Goal: Transaction & Acquisition: Purchase product/service

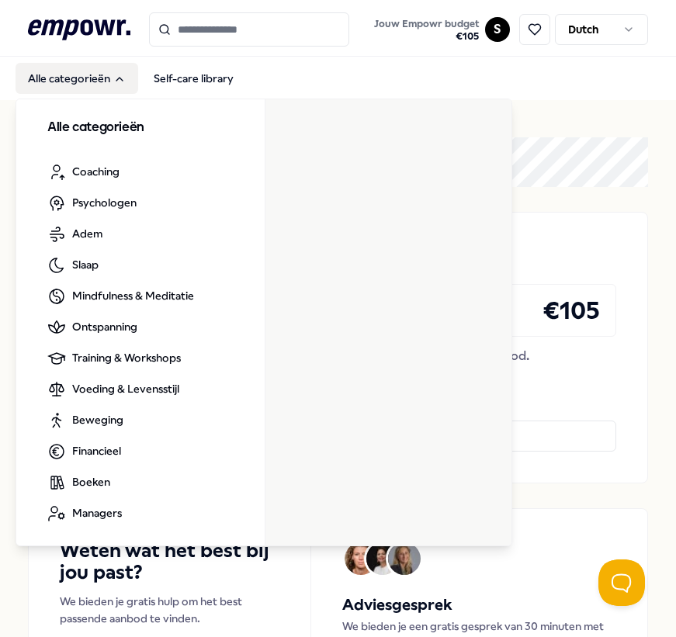
click at [53, 75] on button "Alle categorieën" at bounding box center [77, 78] width 123 height 31
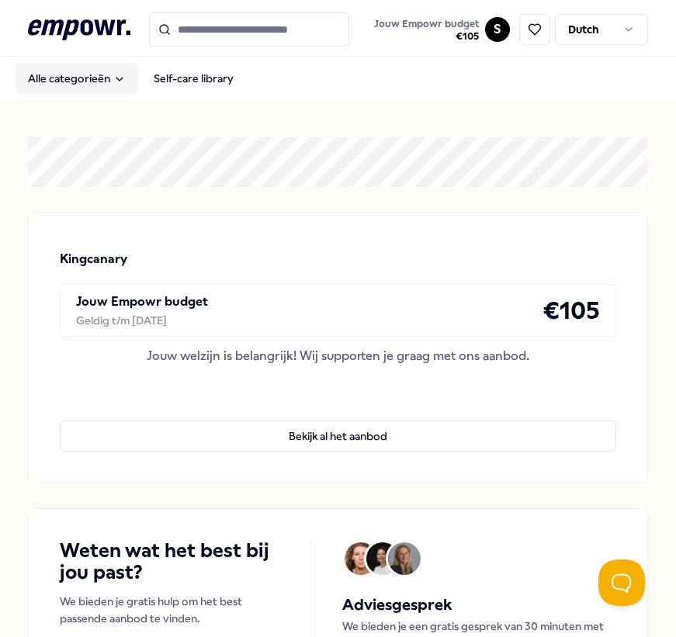
click at [53, 75] on button "Alle categorieën" at bounding box center [77, 78] width 123 height 31
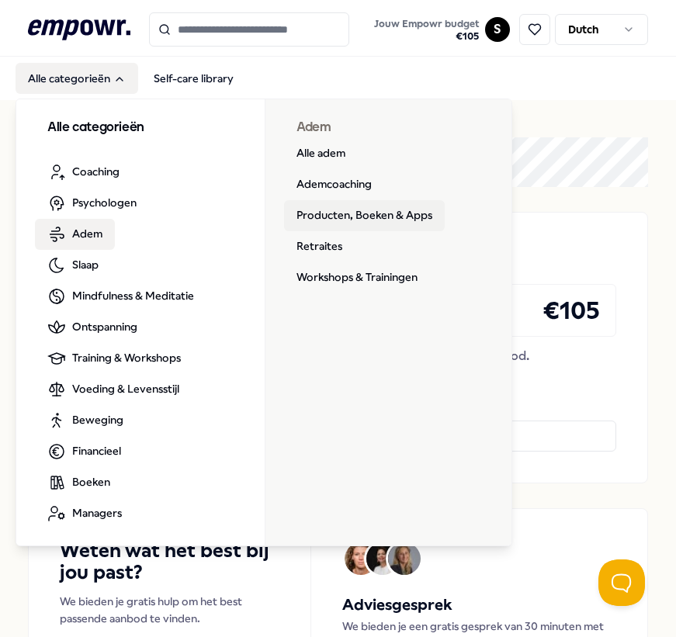
click at [346, 215] on link "Producten, Boeken & Apps" at bounding box center [364, 215] width 161 height 31
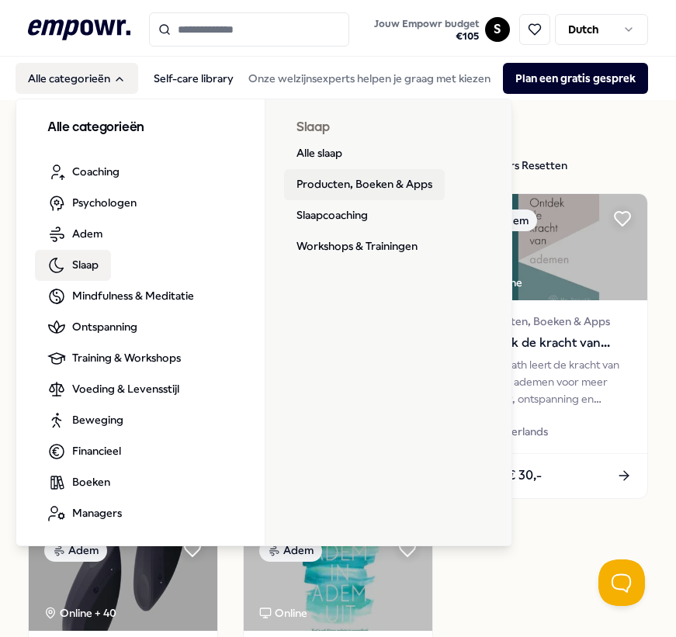
click at [384, 182] on link "Producten, Boeken & Apps" at bounding box center [364, 184] width 161 height 31
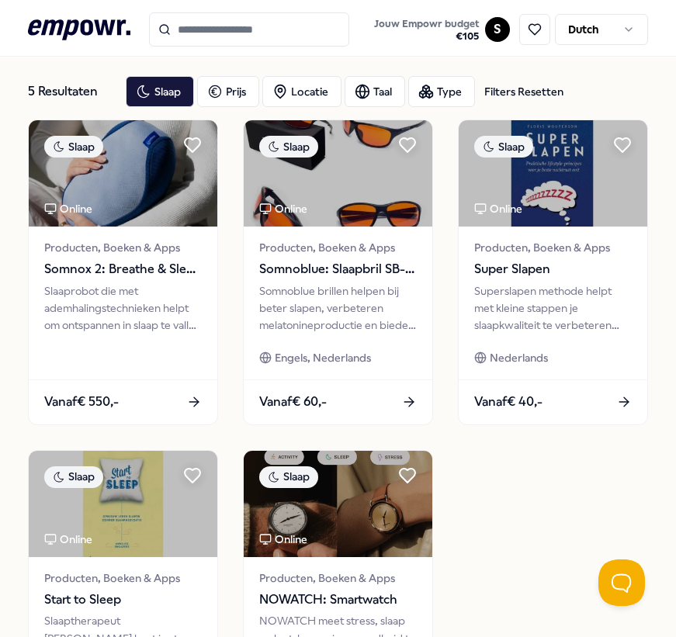
scroll to position [56, 0]
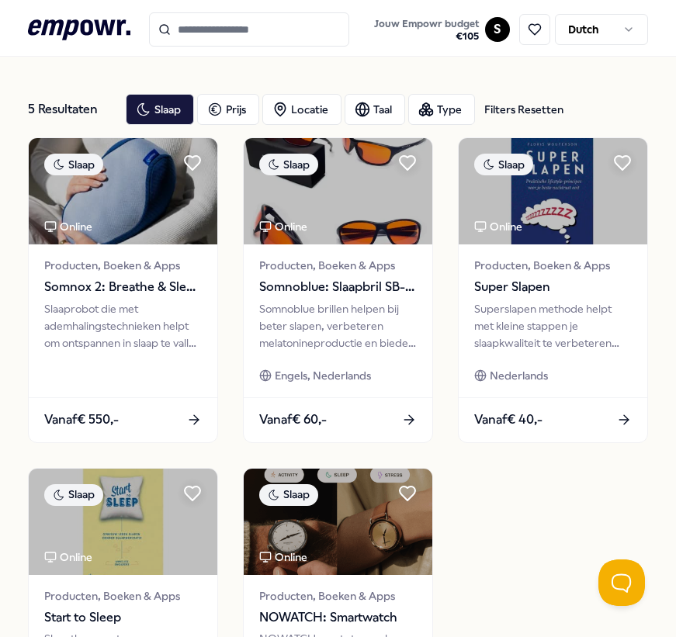
click at [41, 56] on header ".empowr-logo_svg__cls-1{fill:#03032f} Jouw Empowr budget € 105 S Dutch" at bounding box center [338, 28] width 676 height 57
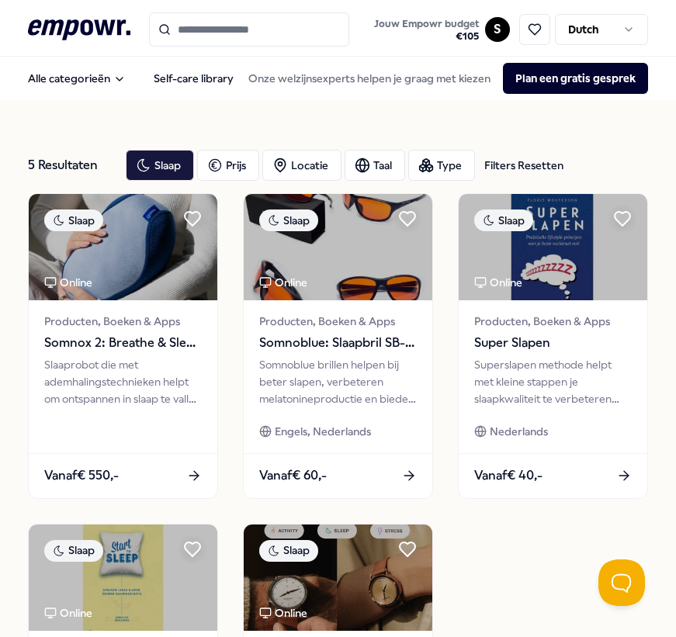
scroll to position [0, 0]
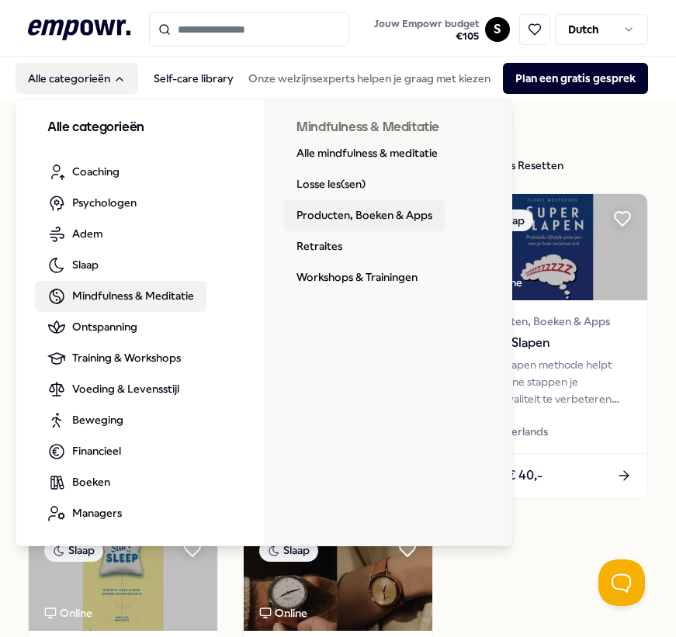
click at [395, 220] on link "Producten, Boeken & Apps" at bounding box center [364, 215] width 161 height 31
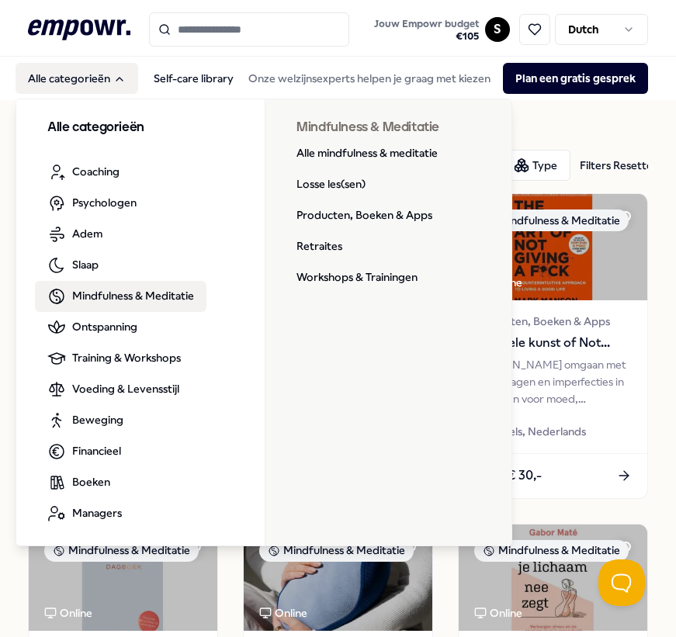
click at [68, 300] on link "Mindfulness & Meditatie" at bounding box center [121, 296] width 172 height 31
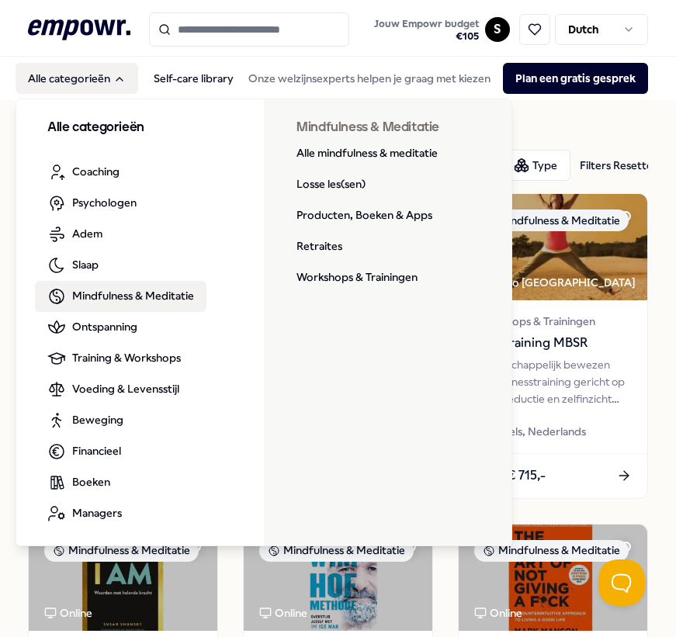
click at [321, 210] on link "Producten, Boeken & Apps" at bounding box center [364, 215] width 161 height 31
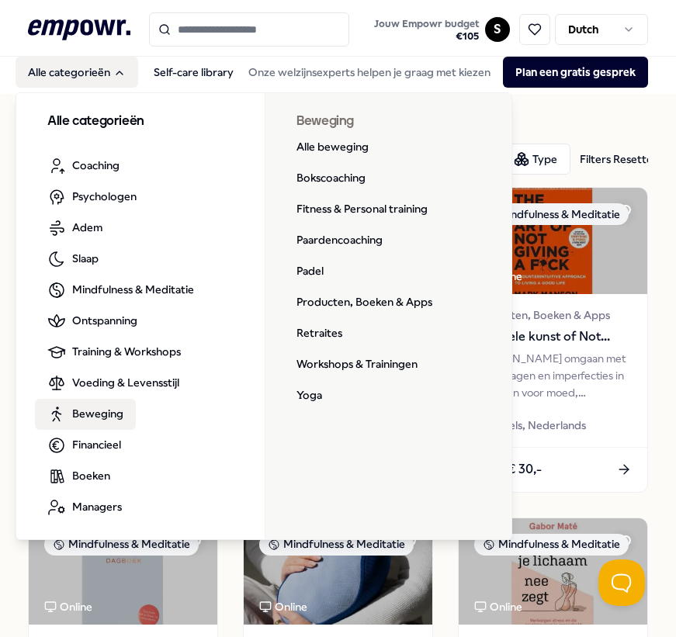
scroll to position [9, 0]
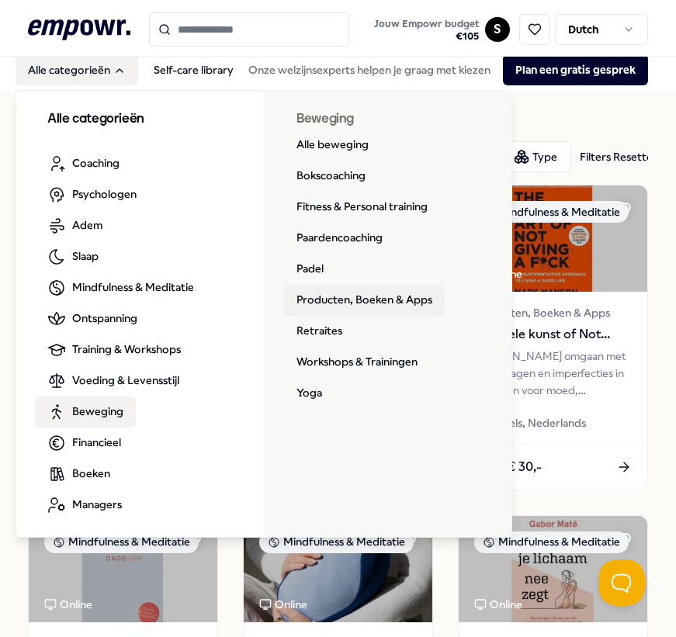
click at [373, 300] on link "Producten, Boeken & Apps" at bounding box center [364, 300] width 161 height 31
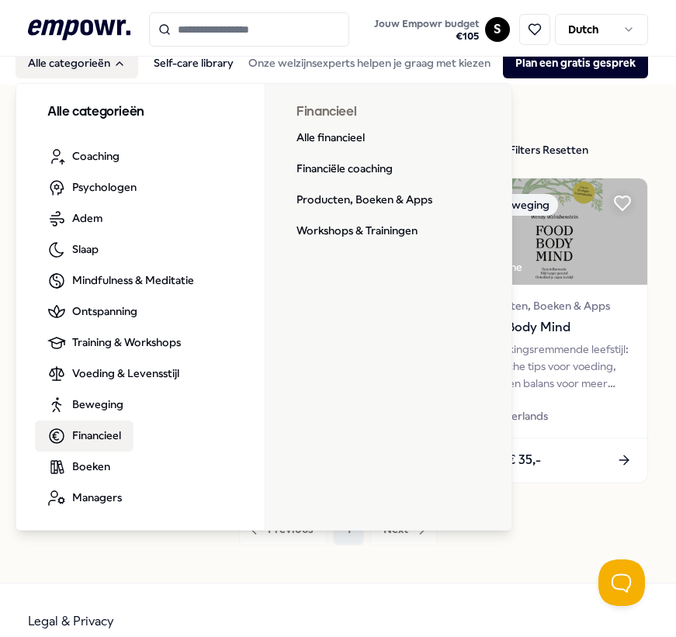
scroll to position [17, 0]
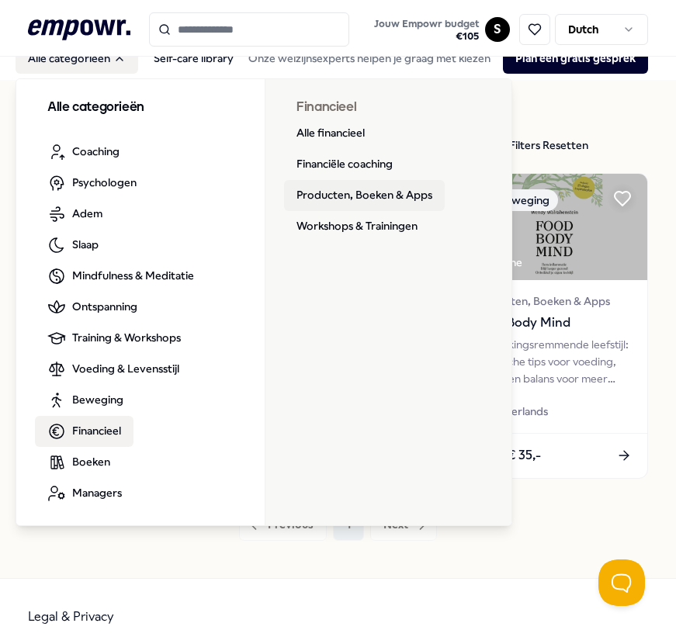
click at [399, 202] on link "Producten, Boeken & Apps" at bounding box center [364, 195] width 161 height 31
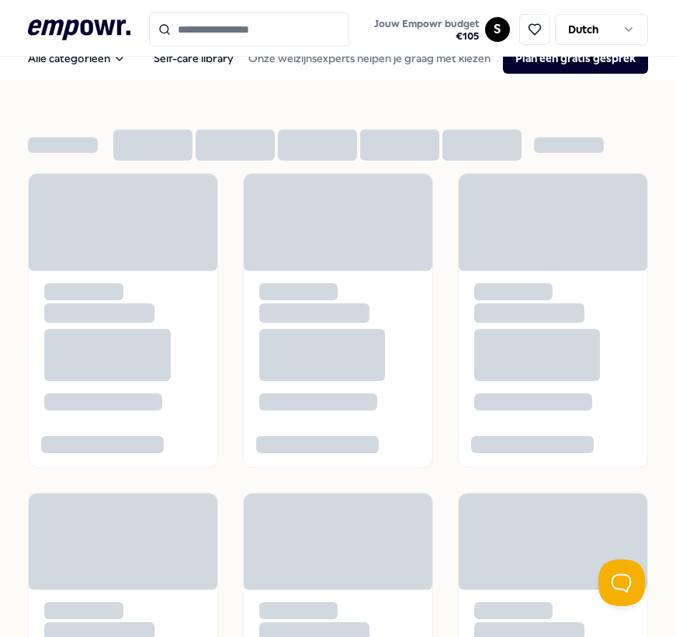
scroll to position [19, 0]
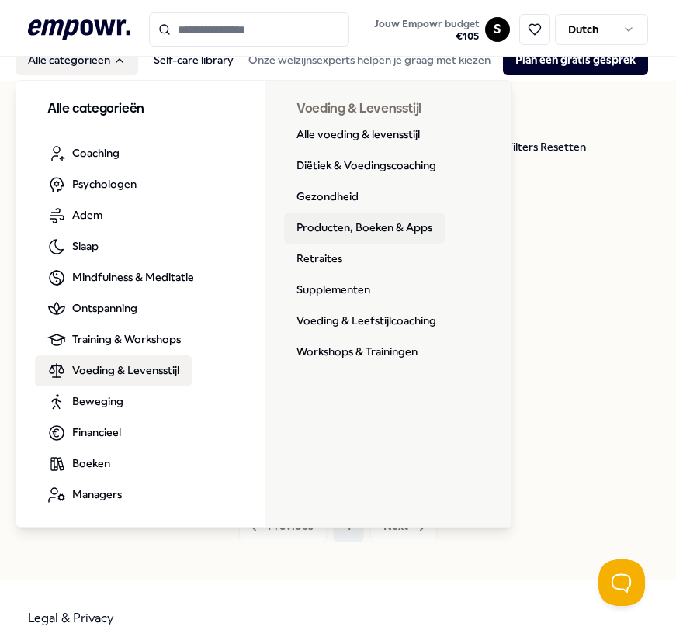
click at [364, 220] on link "Producten, Boeken & Apps" at bounding box center [364, 228] width 161 height 31
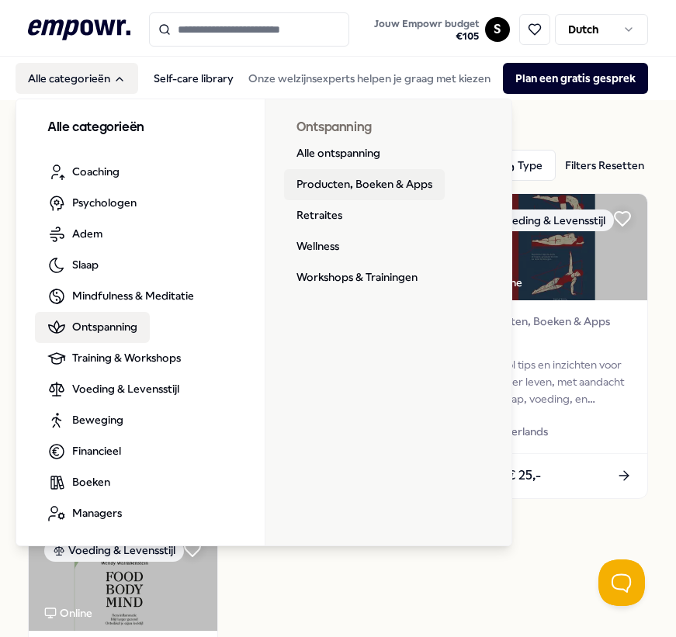
click at [379, 189] on link "Producten, Boeken & Apps" at bounding box center [364, 184] width 161 height 31
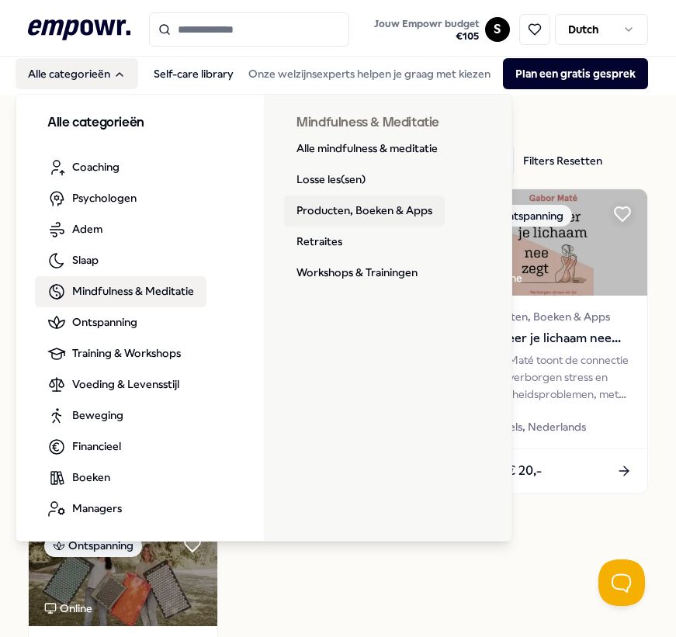
click at [410, 213] on link "Producten, Boeken & Apps" at bounding box center [364, 211] width 161 height 31
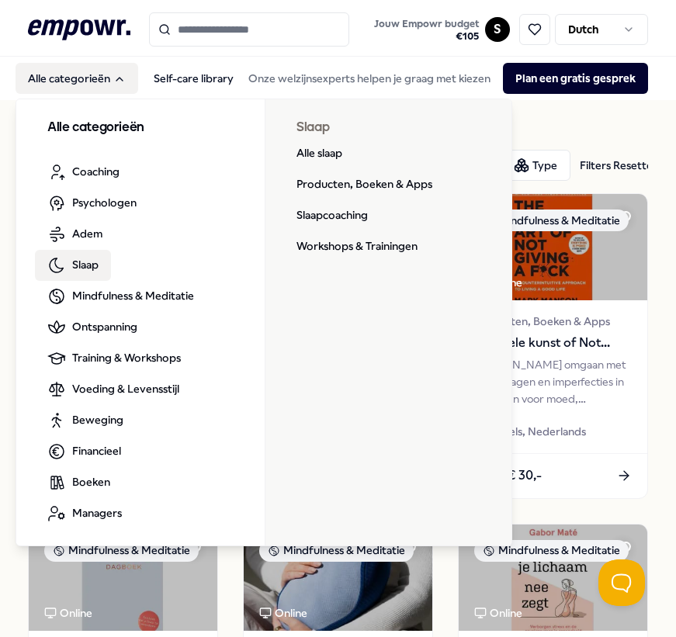
click at [356, 177] on link "Producten, Boeken & Apps" at bounding box center [364, 184] width 161 height 31
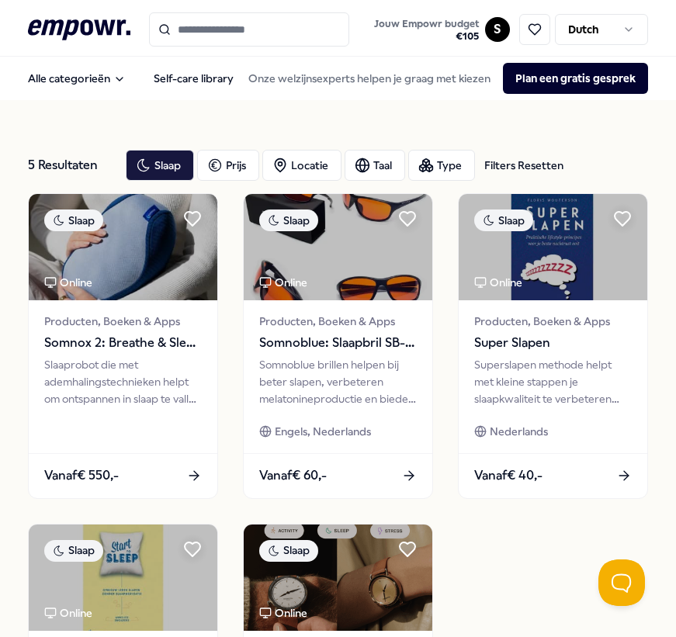
click at [349, 324] on span "Producten, Boeken & Apps" at bounding box center [338, 321] width 158 height 17
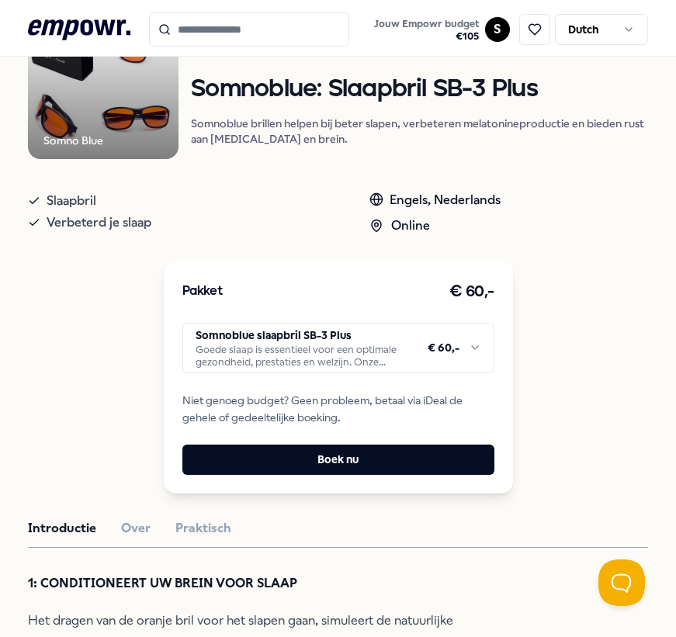
scroll to position [172, 0]
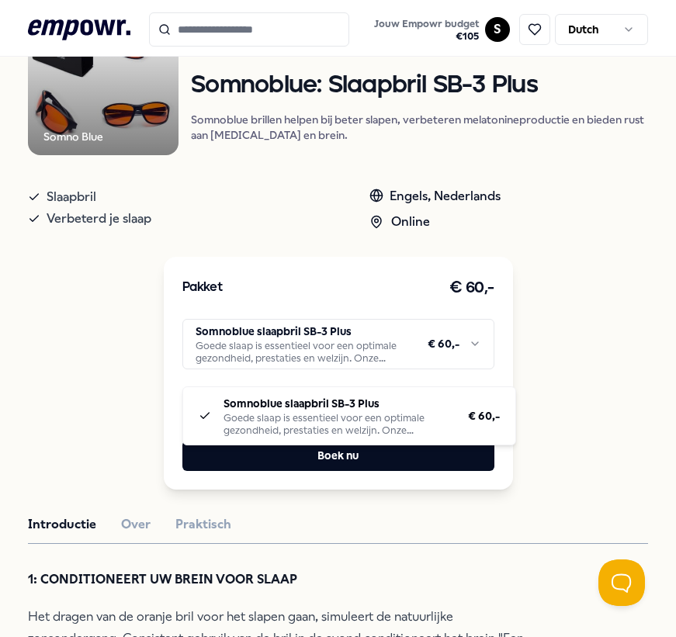
click at [423, 360] on html ".empowr-logo_svg__cls-1{fill:#03032f} Jouw Empowr budget € 105 S Dutch Alle cat…" at bounding box center [338, 318] width 676 height 637
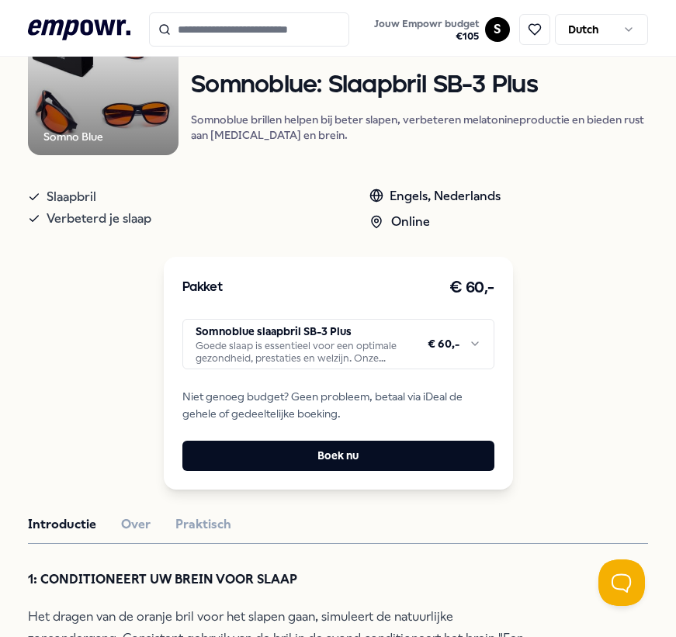
click at [561, 341] on html ".empowr-logo_svg__cls-1{fill:#03032f} Jouw Empowr budget € 105 S Dutch Alle cat…" at bounding box center [338, 318] width 676 height 637
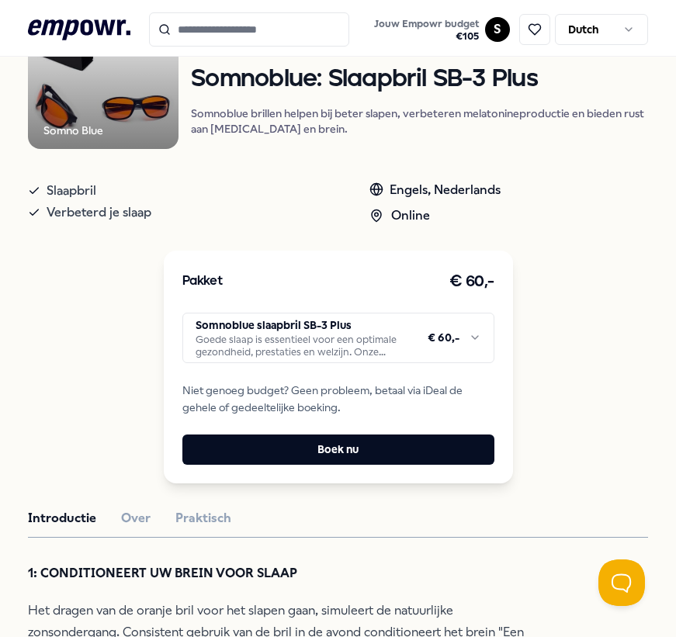
scroll to position [185, 0]
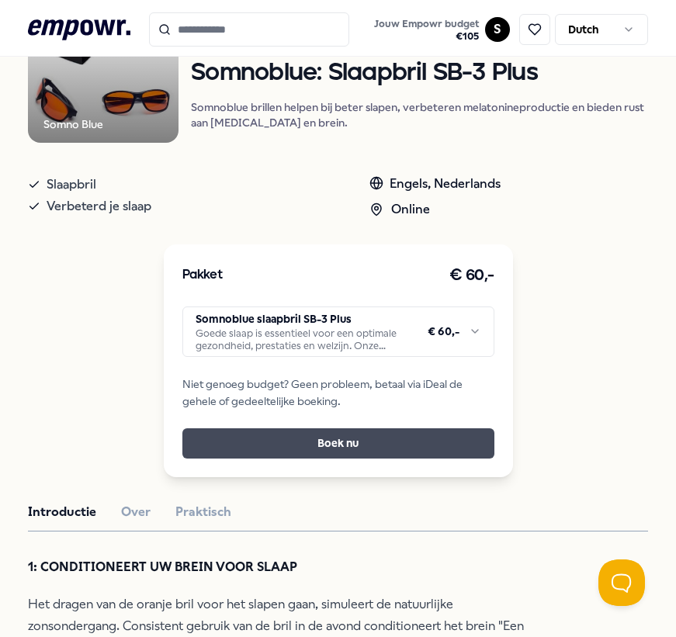
click at [314, 451] on button "Boek nu" at bounding box center [338, 443] width 312 height 29
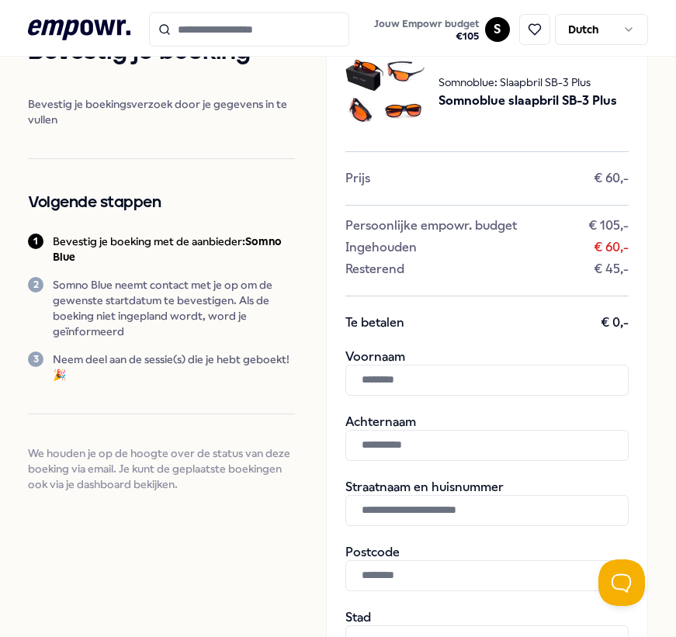
scroll to position [60, 0]
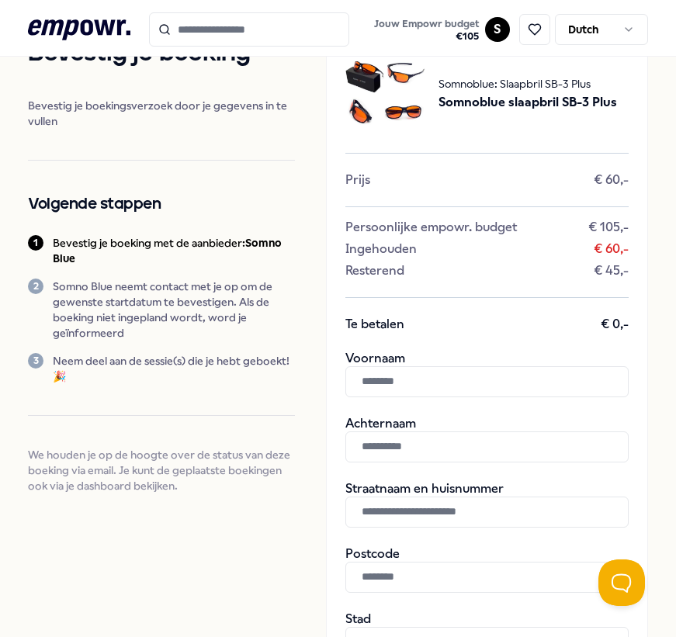
drag, startPoint x: 443, startPoint y: 102, endPoint x: 619, endPoint y: 101, distance: 175.4
click at [619, 101] on div "Somnoblue: Slaapbril SB-3 Plus Somnoblue slaapbril SB-3 Plus" at bounding box center [486, 94] width 283 height 81
copy span "Somnoblue slaapbril SB-3 Plus"
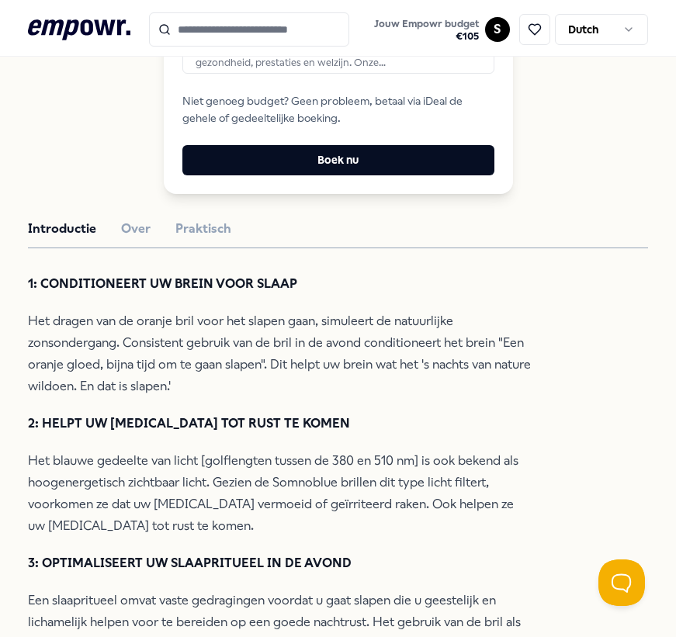
scroll to position [470, 0]
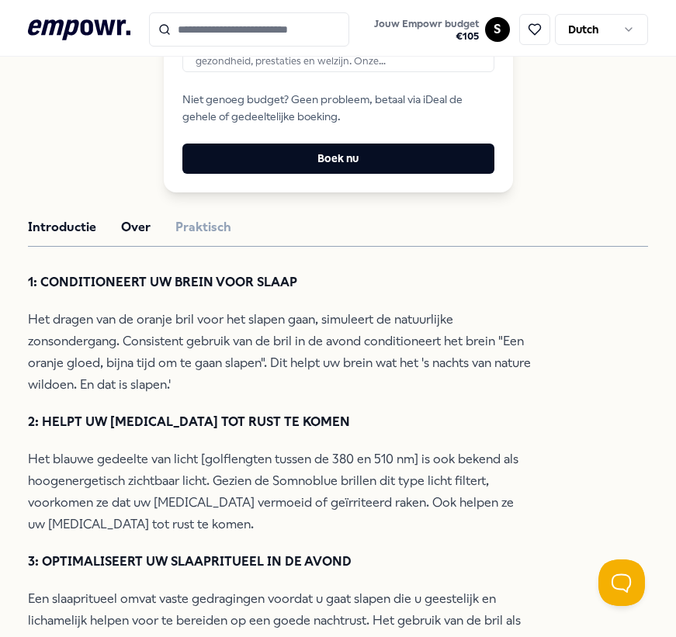
click at [136, 238] on button "Over" at bounding box center [135, 227] width 29 height 20
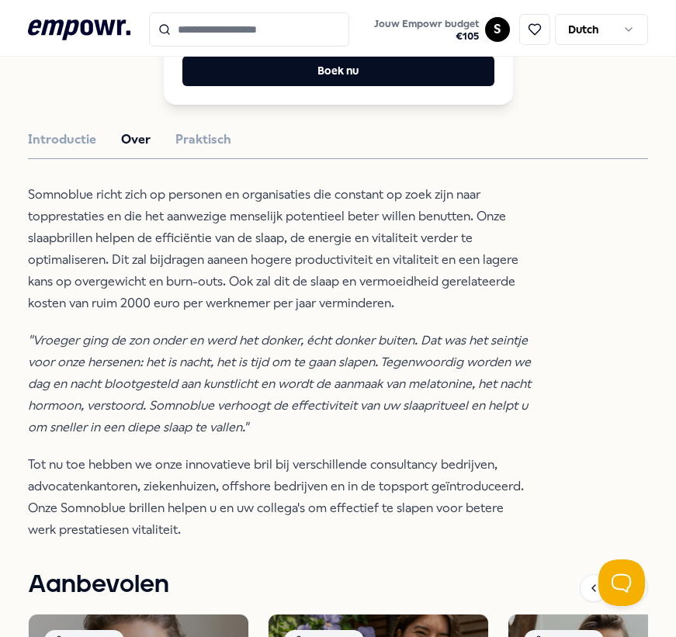
scroll to position [530, 0]
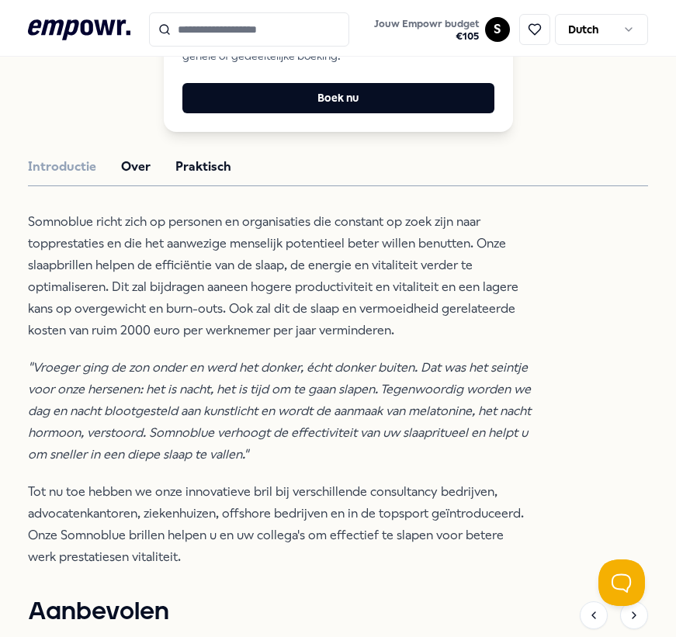
click at [194, 177] on button "Praktisch" at bounding box center [203, 167] width 56 height 20
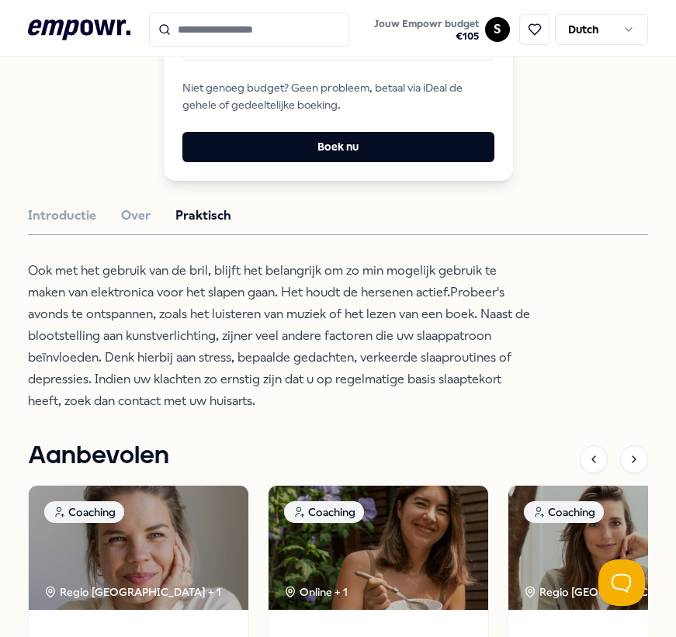
scroll to position [385, 0]
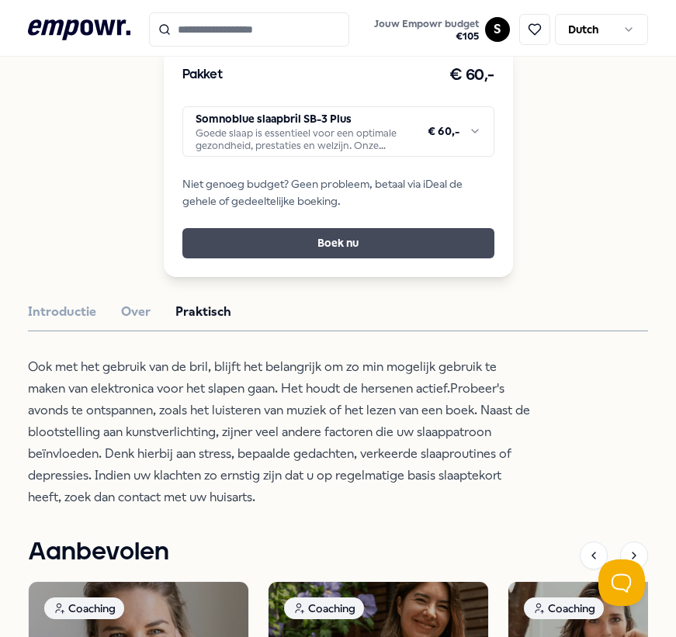
click at [328, 256] on button "Boek nu" at bounding box center [338, 242] width 312 height 29
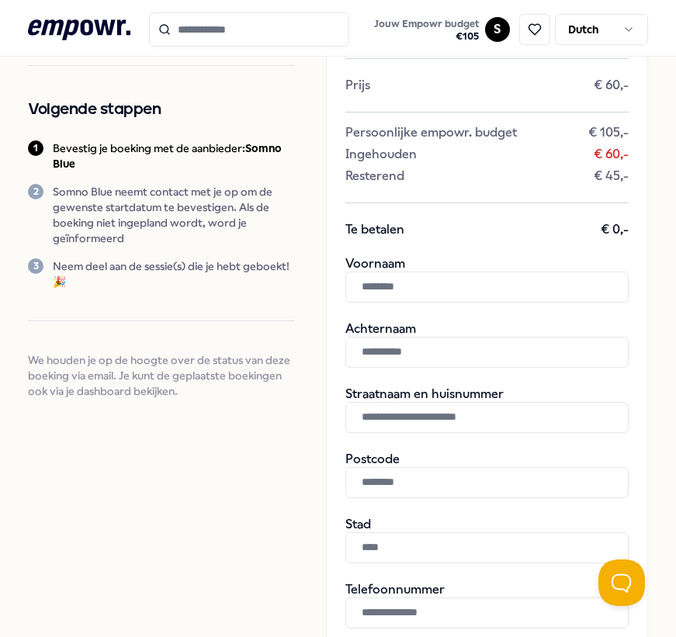
scroll to position [202, 0]
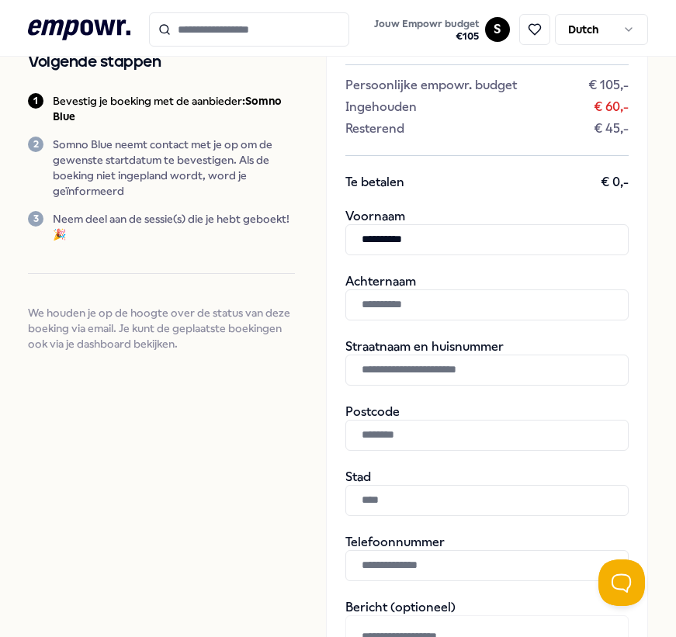
type input "**********"
type input "*********"
type input "**********"
type input "******"
type input "*********"
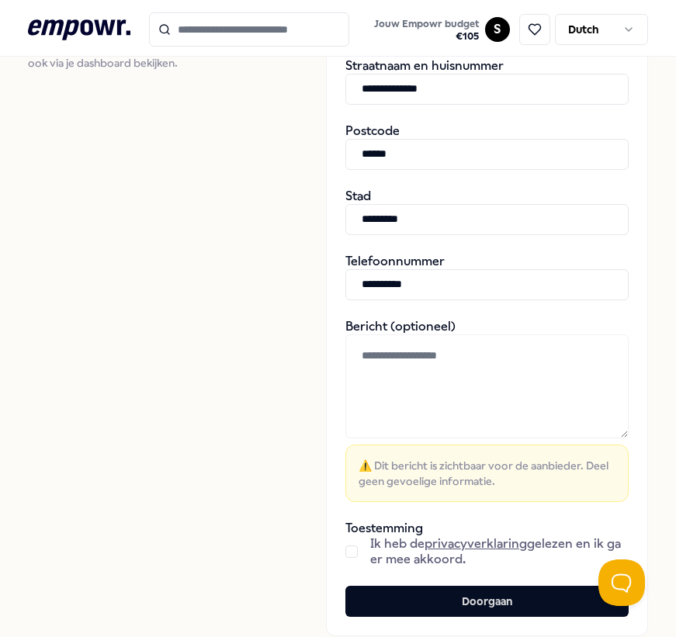
scroll to position [486, 0]
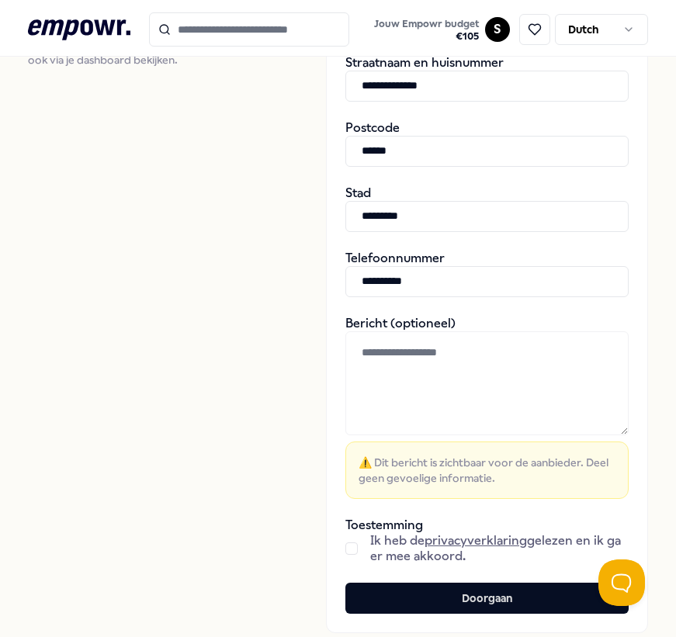
type input "**********"
click at [420, 391] on textarea at bounding box center [486, 383] width 283 height 104
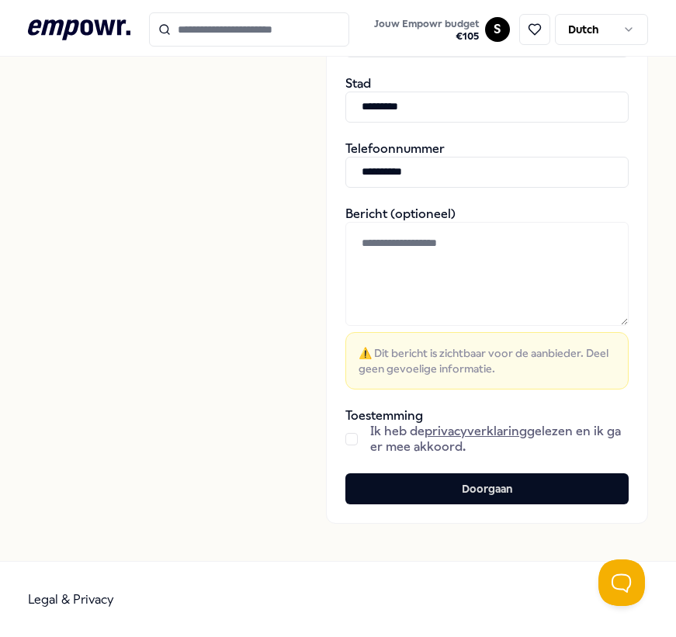
click at [356, 431] on div "Ik heb de privacyverklaring gelezen en ik ga er mee akkoord." at bounding box center [486, 439] width 283 height 31
click at [355, 439] on button "button" at bounding box center [351, 439] width 12 height 12
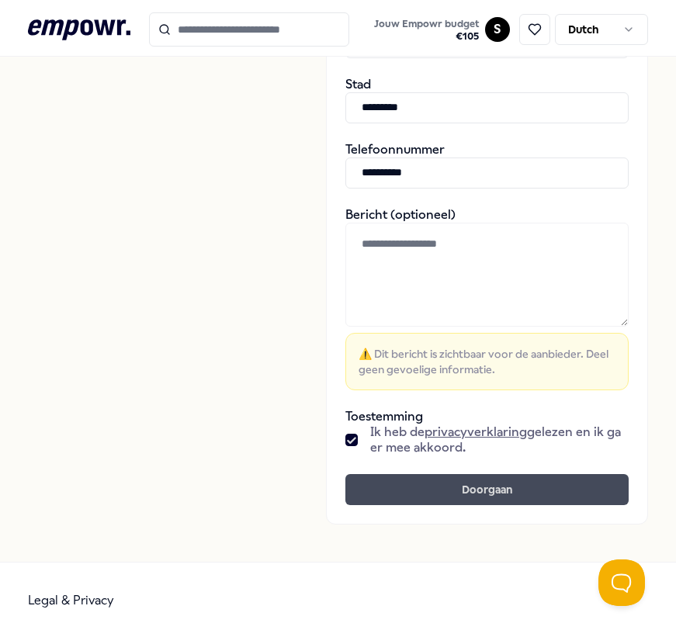
click at [416, 488] on button "Doorgaan" at bounding box center [486, 489] width 283 height 31
